Goal: Task Accomplishment & Management: Manage account settings

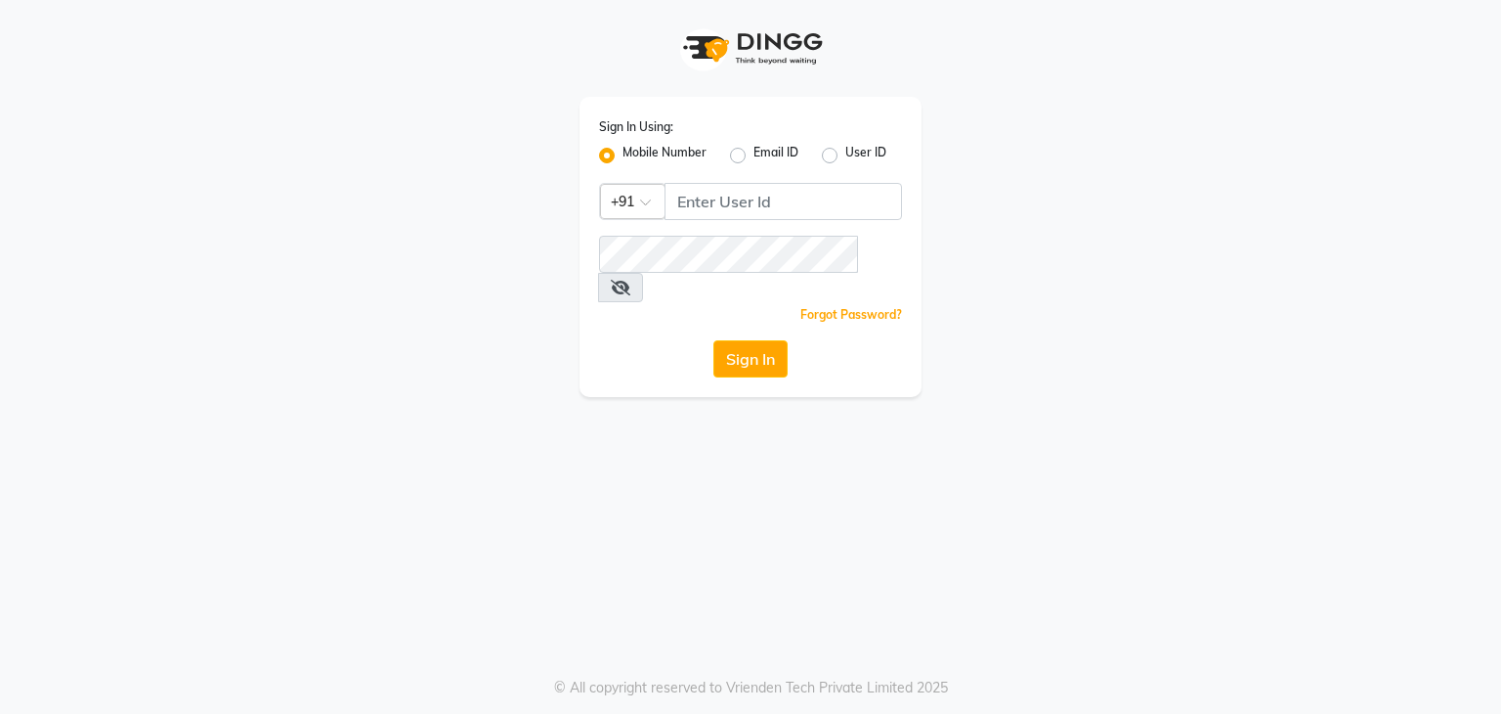
click at [845, 152] on label "User ID" at bounding box center [865, 155] width 41 height 23
click at [845, 152] on input "User ID" at bounding box center [851, 150] width 13 height 13
radio input "true"
radio input "false"
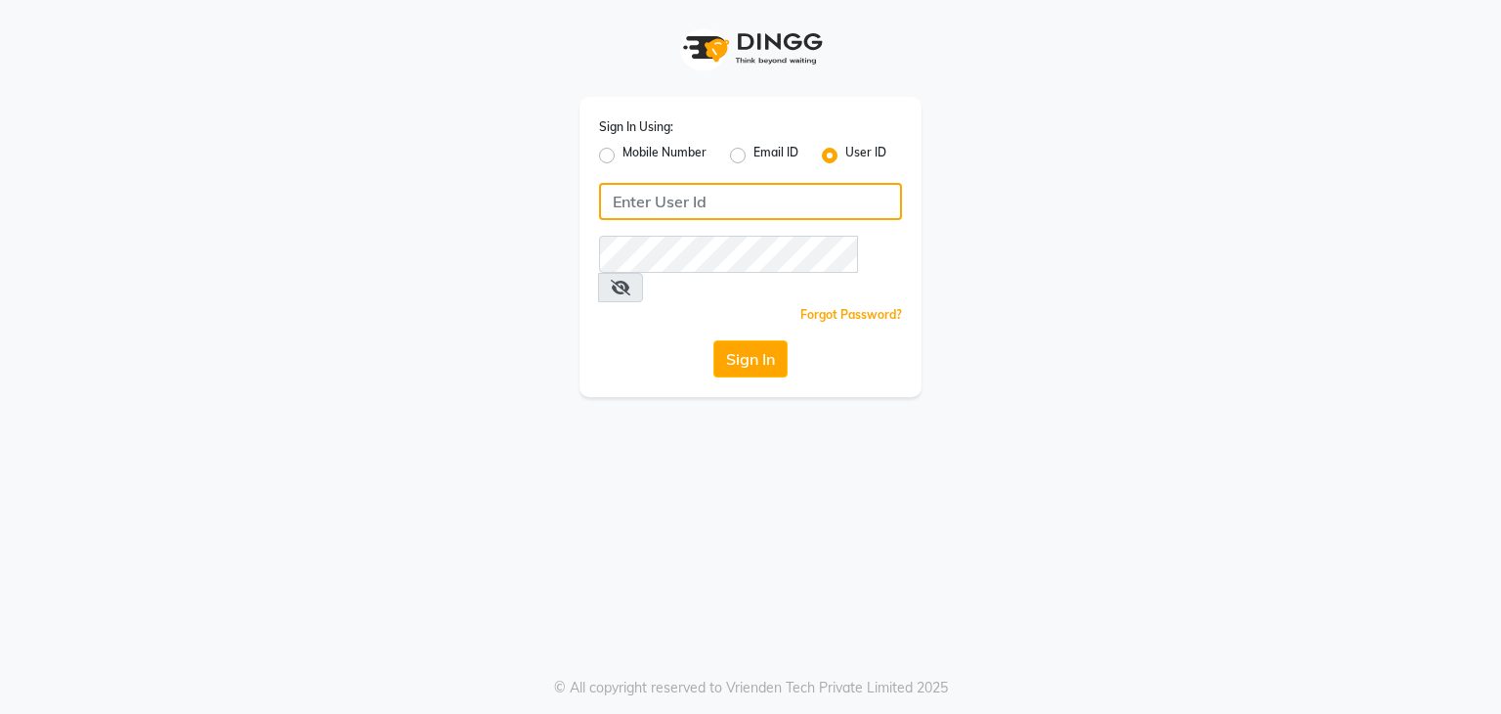
click at [728, 219] on input "Username" at bounding box center [750, 201] width 303 height 37
type input "Black"
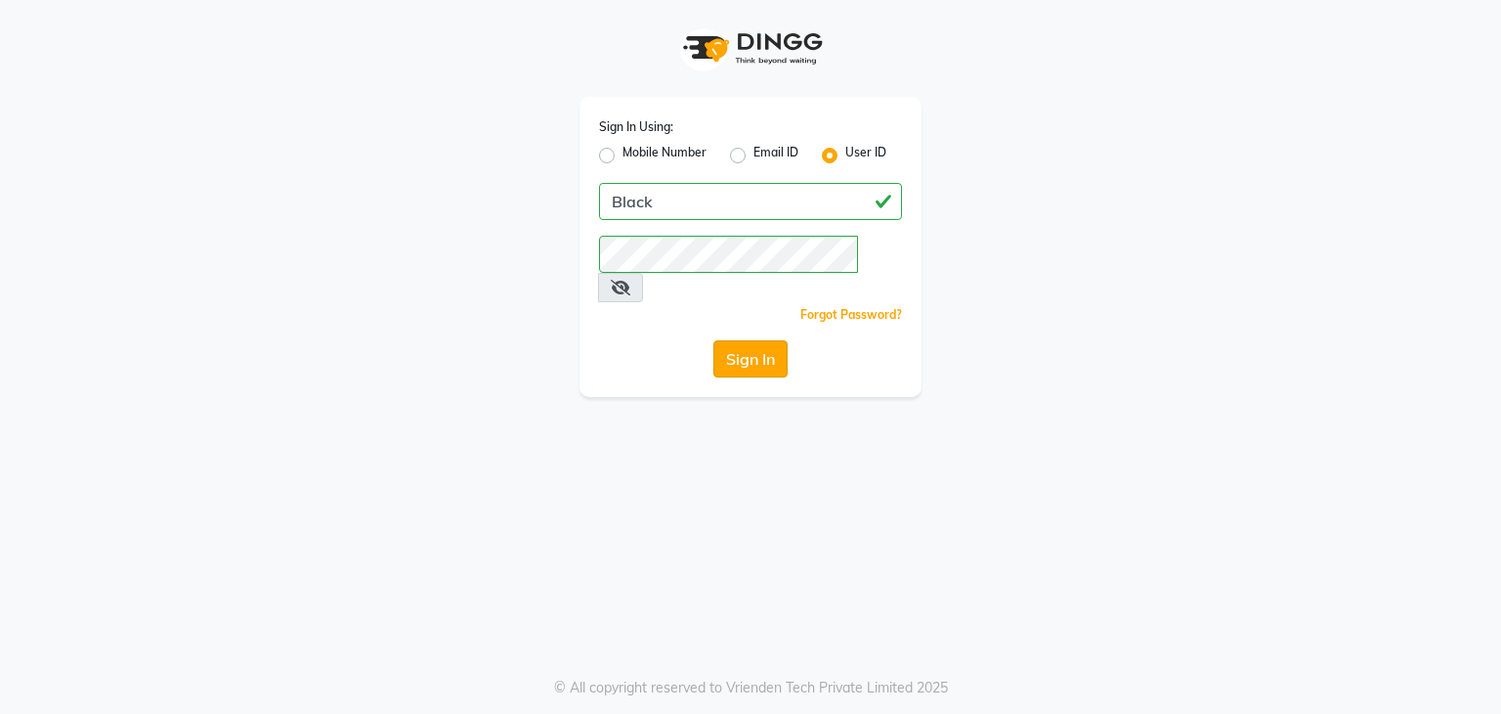
click at [733, 341] on button "Sign In" at bounding box center [751, 358] width 74 height 37
